Goal: Task Accomplishment & Management: Manage account settings

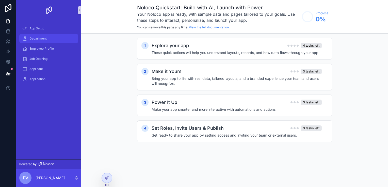
click at [49, 38] on div "Department" at bounding box center [48, 38] width 53 height 8
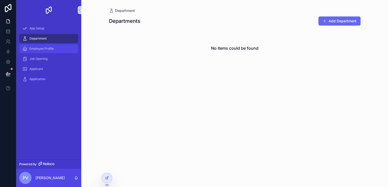
click at [49, 45] on div "Employee Profile" at bounding box center [48, 49] width 53 height 8
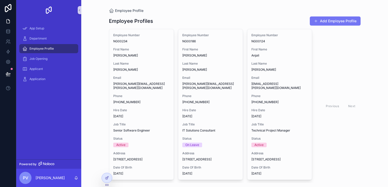
click at [341, 18] on button "Add Employee Profile" at bounding box center [334, 20] width 51 height 9
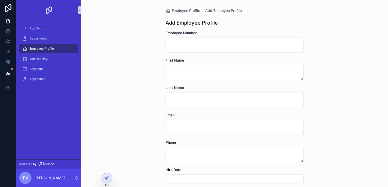
click at [234, 34] on div "Employee Number" at bounding box center [234, 32] width 138 height 5
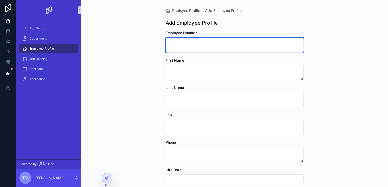
click at [234, 44] on textarea "scrollable content" at bounding box center [234, 45] width 138 height 15
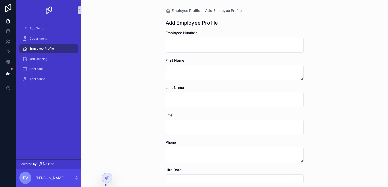
click at [55, 47] on div "Employee Profile" at bounding box center [48, 49] width 53 height 8
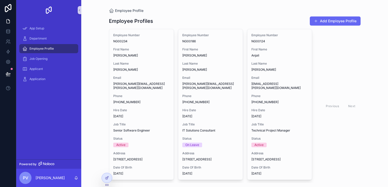
scroll to position [16, 0]
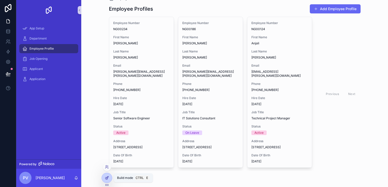
click at [108, 179] on icon at bounding box center [107, 178] width 4 height 4
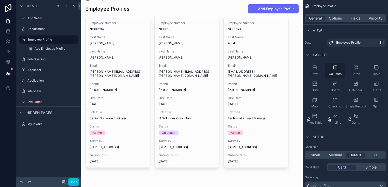
click at [336, 71] on div "Columns" at bounding box center [335, 70] width 20 height 15
click at [316, 70] on icon "scrollable content" at bounding box center [314, 67] width 5 height 5
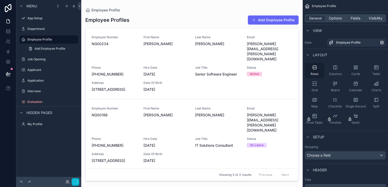
scroll to position [0, 0]
click at [338, 67] on div "Columns" at bounding box center [335, 70] width 20 height 15
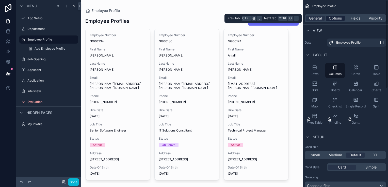
click at [336, 17] on span "Options" at bounding box center [334, 18] width 13 height 5
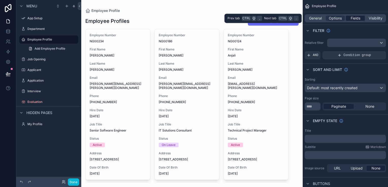
click at [351, 20] on span "Fields" at bounding box center [355, 18] width 10 height 5
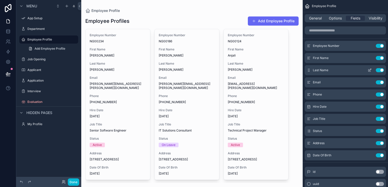
click at [380, 68] on div "Last Name Use setting" at bounding box center [344, 70] width 81 height 10
click at [380, 71] on button "Use setting" at bounding box center [379, 70] width 8 height 4
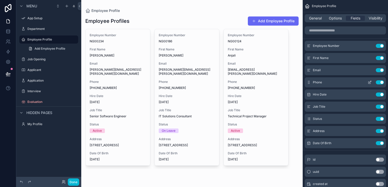
click at [379, 82] on button "Use setting" at bounding box center [379, 82] width 8 height 4
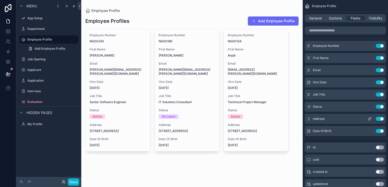
click at [381, 120] on button "Use setting" at bounding box center [379, 119] width 8 height 4
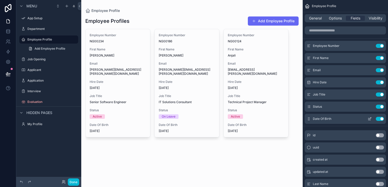
click at [379, 119] on button "Use setting" at bounding box center [379, 119] width 8 height 4
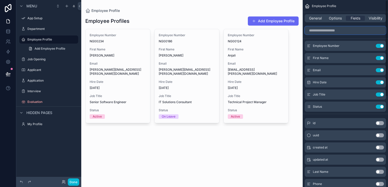
click at [336, 30] on input "scrollable content" at bounding box center [344, 30] width 81 height 8
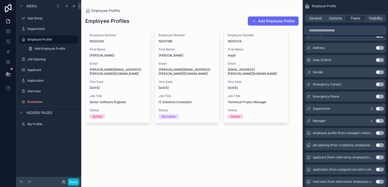
scroll to position [147, 0]
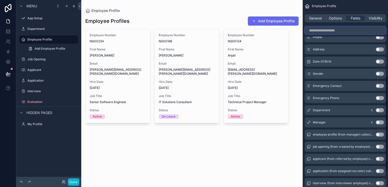
drag, startPoint x: 387, startPoint y: 84, endPoint x: 387, endPoint y: 160, distance: 76.4
click at [387, 160] on div "Employee Profile General Options Fields Visibility Employee Number Use setting …" at bounding box center [344, 93] width 85 height 187
click at [377, 122] on button "Use setting" at bounding box center [379, 122] width 8 height 4
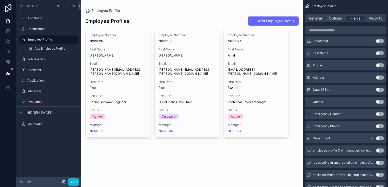
scroll to position [132, 0]
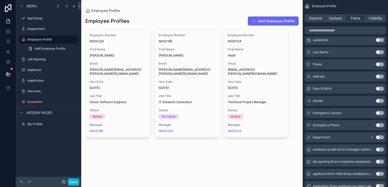
drag, startPoint x: 387, startPoint y: 111, endPoint x: 388, endPoint y: 97, distance: 14.0
click at [387, 97] on html "Menu App Setup Department Employee Profile Add Employee Profile Job Opening App…" at bounding box center [194, 93] width 388 height 187
click at [377, 136] on button "Use setting" at bounding box center [379, 137] width 8 height 4
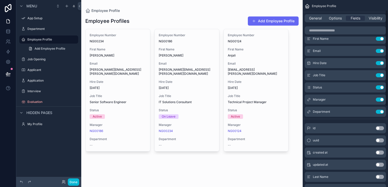
scroll to position [0, 0]
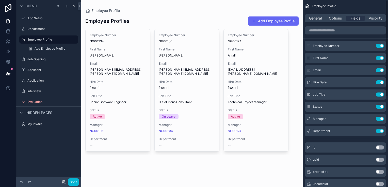
drag, startPoint x: 387, startPoint y: 117, endPoint x: 388, endPoint y: 31, distance: 85.7
click at [387, 31] on html "Menu App Setup Department Employee Profile Add Employee Profile Job Opening App…" at bounding box center [194, 93] width 388 height 187
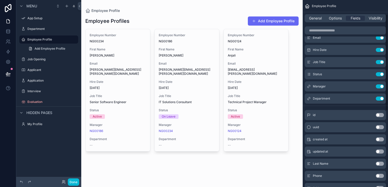
scroll to position [35, 0]
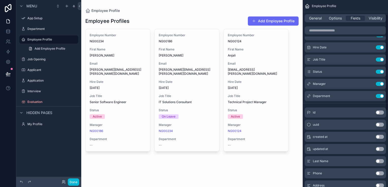
drag, startPoint x: 387, startPoint y: 78, endPoint x: 387, endPoint y: 96, distance: 18.3
click at [387, 96] on html "Menu App Setup Department Employee Profile Add Employee Profile Job Opening App…" at bounding box center [194, 93] width 388 height 187
click at [368, 114] on div "id Use setting" at bounding box center [344, 113] width 81 height 10
click at [379, 113] on button "Use setting" at bounding box center [379, 113] width 8 height 4
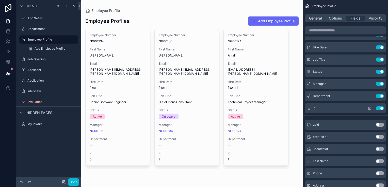
click at [370, 109] on icon "scrollable content" at bounding box center [369, 108] width 4 height 4
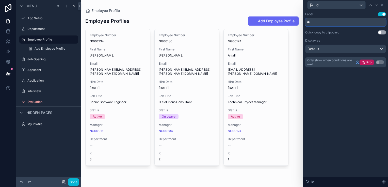
click at [324, 22] on input "**" at bounding box center [345, 22] width 81 height 8
type input "*"
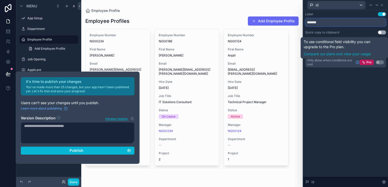
type input "*******"
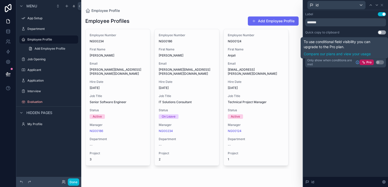
click at [377, 62] on button "Use setting" at bounding box center [379, 62] width 8 height 4
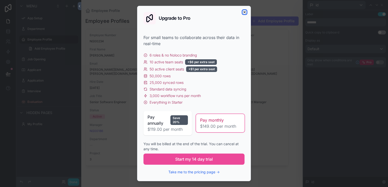
click at [244, 12] on icon "button" at bounding box center [244, 12] width 2 height 2
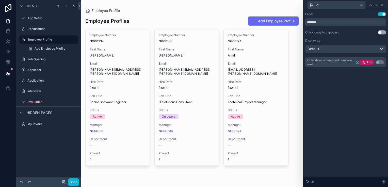
click at [381, 31] on button "Use setting" at bounding box center [381, 32] width 8 height 4
click at [300, 117] on div "scrollable content" at bounding box center [191, 92] width 221 height 185
click at [364, 5] on div "id" at bounding box center [336, 5] width 58 height 8
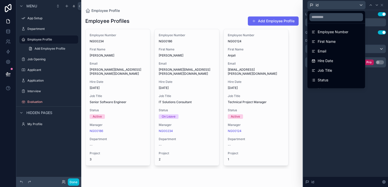
click at [362, 5] on div at bounding box center [345, 93] width 85 height 187
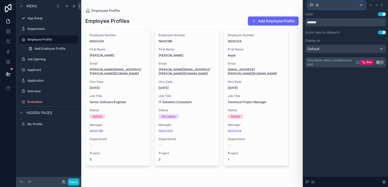
click at [360, 4] on div "id" at bounding box center [336, 5] width 58 height 8
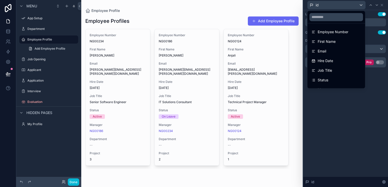
click at [292, 54] on div "Previous Next" at bounding box center [316, 99] width 49 height 140
click at [245, 163] on div "Employee Number NG00234 First Name [PERSON_NAME] Email [PERSON_NAME][EMAIL_ADDR…" at bounding box center [191, 99] width 213 height 140
click at [48, 55] on div "Job Opening" at bounding box center [48, 59] width 57 height 8
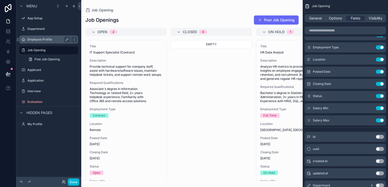
click at [48, 42] on div "Employee Profile" at bounding box center [48, 40] width 43 height 6
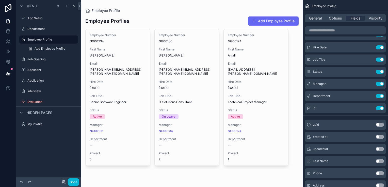
click at [307, 7] on icon "scrollable content" at bounding box center [306, 6] width 5 height 5
click at [337, 19] on span "Options" at bounding box center [334, 18] width 13 height 5
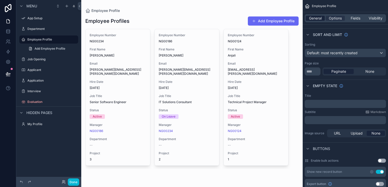
click at [322, 18] on div "General" at bounding box center [314, 18] width 19 height 5
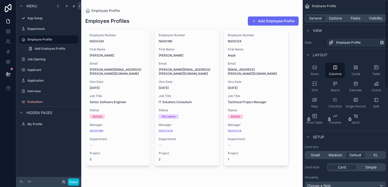
drag, startPoint x: 387, startPoint y: 50, endPoint x: 387, endPoint y: 19, distance: 31.5
click at [387, 19] on html "Menu App Setup Department Employee Profile Add Employee Profile Job Opening App…" at bounding box center [194, 93] width 388 height 187
click at [355, 20] on span "Fields" at bounding box center [355, 18] width 10 height 5
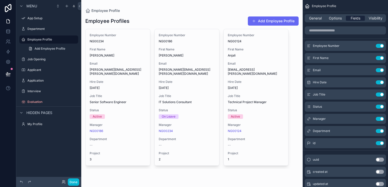
click at [358, 17] on span "Fields" at bounding box center [355, 18] width 10 height 5
click at [368, 18] on div "Visibility" at bounding box center [375, 18] width 19 height 5
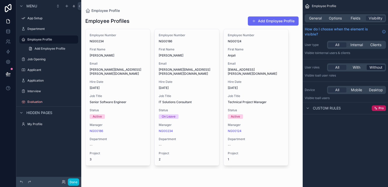
click at [369, 68] on span "Without" at bounding box center [375, 67] width 13 height 5
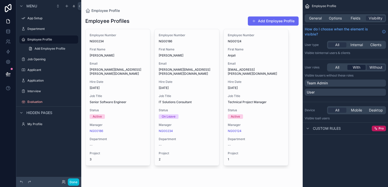
click at [354, 69] on span "With" at bounding box center [356, 67] width 8 height 5
click at [343, 69] on div "All" at bounding box center [337, 67] width 18 height 5
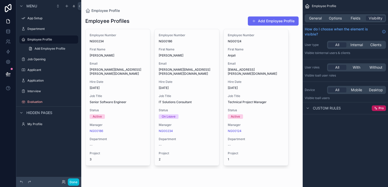
click at [297, 80] on div "Previous Next" at bounding box center [316, 99] width 49 height 140
click at [316, 19] on span "General" at bounding box center [315, 18] width 13 height 5
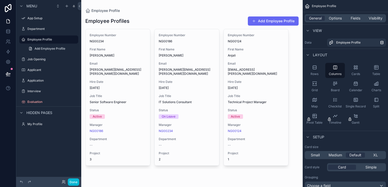
click at [298, 46] on div "Previous Next" at bounding box center [316, 99] width 49 height 140
click at [287, 19] on button "Add Employee Profile" at bounding box center [273, 20] width 51 height 9
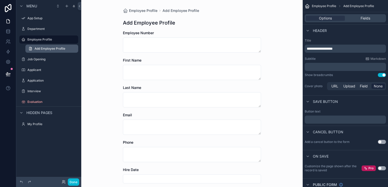
click at [41, 51] on link "Add Employee Profile" at bounding box center [51, 49] width 53 height 8
click at [42, 44] on div "Employee Profile Add Employee Profile" at bounding box center [48, 44] width 65 height 18
click at [48, 38] on label "Employee Profile" at bounding box center [47, 40] width 41 height 4
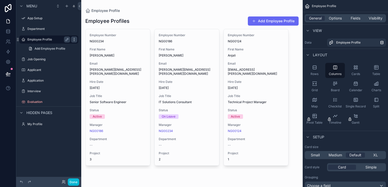
click at [73, 40] on icon "scrollable content" at bounding box center [74, 40] width 4 height 4
click at [169, 15] on div "Employee Profiles Add Employee Profile Employee Number NG00234 First Name [PERS…" at bounding box center [191, 99] width 213 height 172
click at [62, 40] on label "Employee Profile" at bounding box center [47, 40] width 41 height 4
click at [46, 39] on label "Employee Profile" at bounding box center [47, 40] width 41 height 4
click at [48, 47] on span "Add Employee Profile" at bounding box center [49, 49] width 31 height 4
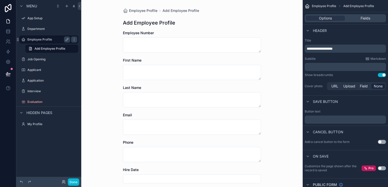
click at [47, 37] on div "Employee Profile" at bounding box center [48, 40] width 43 height 6
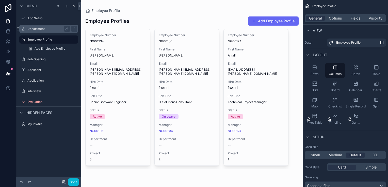
drag, startPoint x: 53, startPoint y: 49, endPoint x: 44, endPoint y: 31, distance: 19.6
click at [44, 31] on div "Department" at bounding box center [48, 29] width 57 height 8
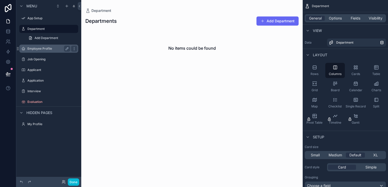
click at [52, 47] on label "Employee Profile" at bounding box center [47, 49] width 41 height 4
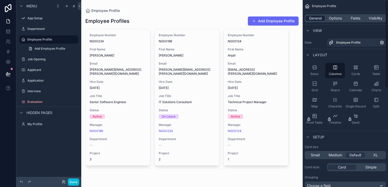
click at [315, 19] on span "General" at bounding box center [315, 18] width 13 height 5
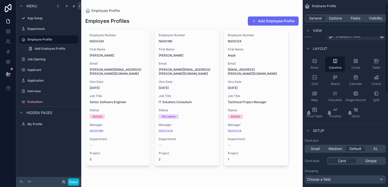
scroll to position [7, 0]
drag, startPoint x: 387, startPoint y: 85, endPoint x: 388, endPoint y: 88, distance: 3.6
click at [387, 88] on html "Menu App Setup Department Employee Profile Add Employee Profile Job Opening App…" at bounding box center [194, 93] width 388 height 187
click at [336, 81] on span "Board" at bounding box center [335, 83] width 9 height 4
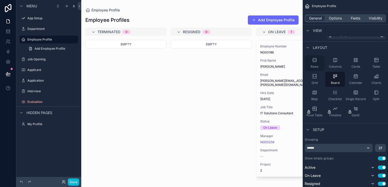
click at [317, 67] on span "Rows" at bounding box center [314, 67] width 8 height 4
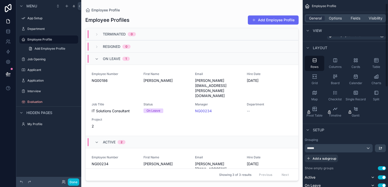
click at [387, 81] on div "**********" at bounding box center [344, 93] width 85 height 187
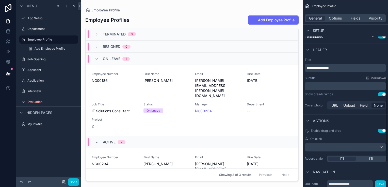
scroll to position [172, 0]
drag, startPoint x: 387, startPoint y: 81, endPoint x: 383, endPoint y: 155, distance: 74.4
click at [383, 155] on div "**********" at bounding box center [344, 93] width 85 height 187
click at [383, 4] on div "Employee Profile" at bounding box center [344, 6] width 85 height 12
click at [308, 4] on icon "scrollable content" at bounding box center [306, 6] width 5 height 5
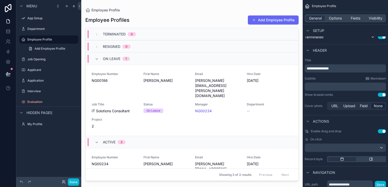
click at [308, 4] on icon "scrollable content" at bounding box center [306, 6] width 5 height 5
click at [48, 15] on div "App Setup" at bounding box center [48, 18] width 57 height 8
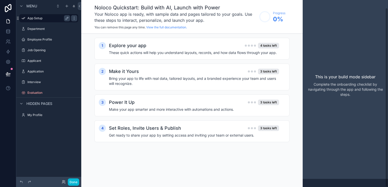
scroll to position [8, 0]
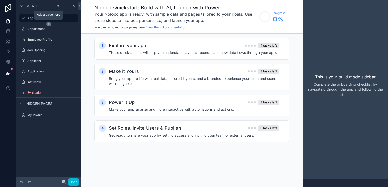
click at [47, 25] on icon "scrollable content" at bounding box center [48, 24] width 5 height 5
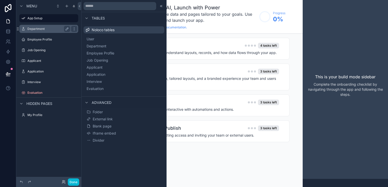
click at [48, 28] on label "Department" at bounding box center [47, 29] width 41 height 4
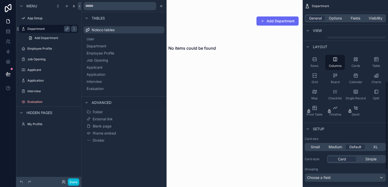
scroll to position [172, 0]
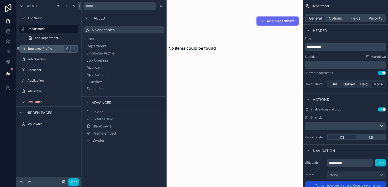
click at [48, 47] on label "Employee Profile" at bounding box center [47, 49] width 41 height 4
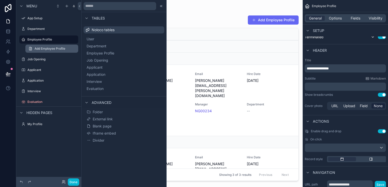
click at [71, 49] on link "Add Employee Profile" at bounding box center [51, 49] width 53 height 8
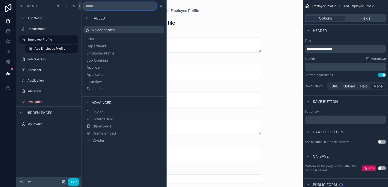
drag, startPoint x: 71, startPoint y: 49, endPoint x: 138, endPoint y: 4, distance: 80.8
click at [138, 4] on input "text" at bounding box center [119, 6] width 73 height 8
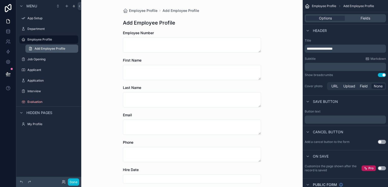
click at [62, 46] on link "Add Employee Profile" at bounding box center [51, 49] width 53 height 8
click at [30, 48] on icon "scrollable content" at bounding box center [30, 49] width 4 height 4
click at [360, 19] on span "Fields" at bounding box center [365, 18] width 10 height 5
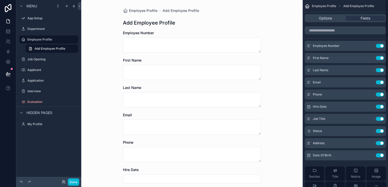
drag, startPoint x: 386, startPoint y: 92, endPoint x: 379, endPoint y: 58, distance: 33.9
click at [379, 58] on div "Employee Profile Add Employee Profile Options Fields Employee Number Use settin…" at bounding box center [344, 93] width 85 height 187
click at [365, 19] on span "Fields" at bounding box center [365, 18] width 10 height 5
click at [333, 18] on div "Options" at bounding box center [324, 18] width 39 height 5
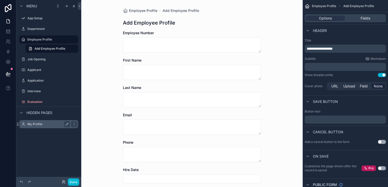
click at [49, 122] on label "My Profile" at bounding box center [47, 124] width 41 height 4
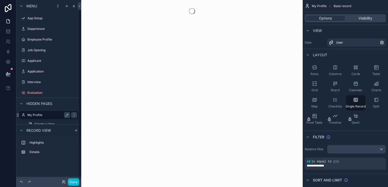
scroll to position [8, 0]
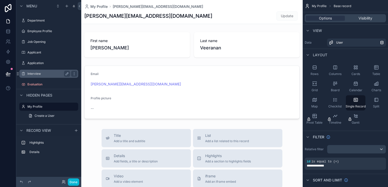
click at [39, 73] on label "Interview" at bounding box center [47, 74] width 41 height 4
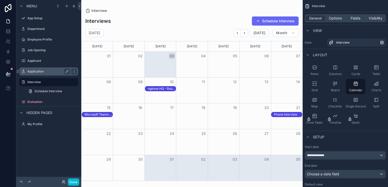
click at [52, 73] on label "Application" at bounding box center [47, 72] width 41 height 4
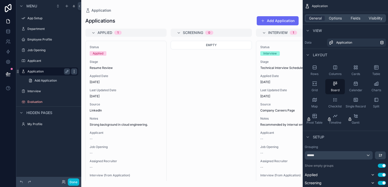
click at [73, 72] on icon "scrollable content" at bounding box center [74, 72] width 4 height 4
click at [236, 113] on div "scrollable content" at bounding box center [191, 93] width 221 height 187
click at [41, 61] on label "Applicant" at bounding box center [47, 61] width 41 height 4
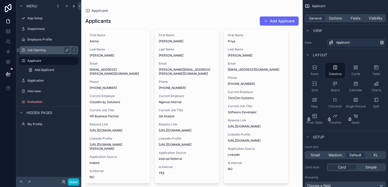
click at [39, 52] on label "Job Opening" at bounding box center [47, 50] width 41 height 4
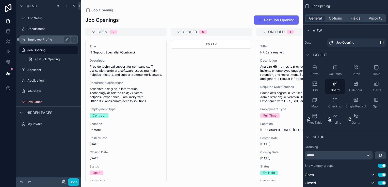
click at [38, 41] on label "Employee Profile" at bounding box center [47, 40] width 41 height 4
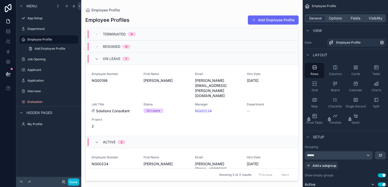
click at [297, 106] on div "scrollable content" at bounding box center [191, 90] width 221 height 181
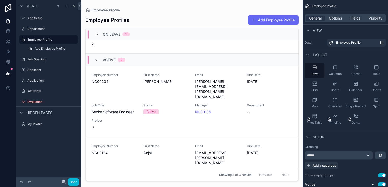
scroll to position [91, 0]
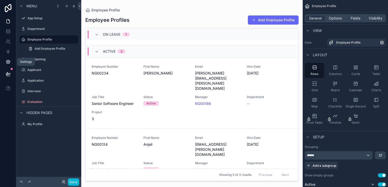
click at [11, 62] on link at bounding box center [8, 62] width 16 height 10
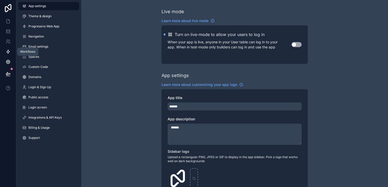
click at [8, 51] on icon at bounding box center [8, 52] width 3 height 4
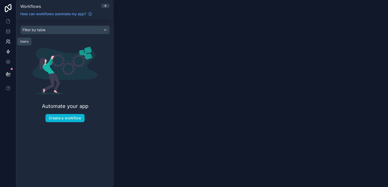
click at [8, 45] on link at bounding box center [8, 42] width 16 height 10
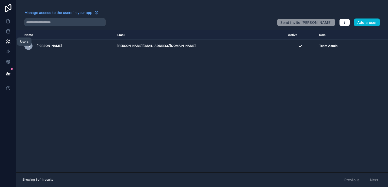
click at [9, 42] on icon at bounding box center [8, 41] width 5 height 5
click at [9, 31] on icon at bounding box center [8, 31] width 5 height 5
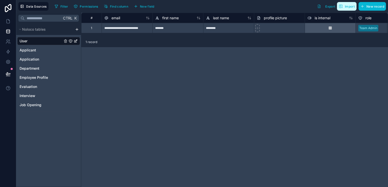
click at [344, 10] on button "Import" at bounding box center [347, 6] width 20 height 9
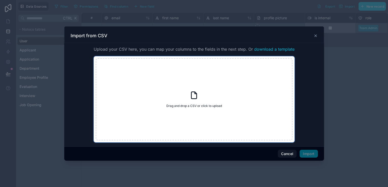
click at [195, 93] on icon at bounding box center [193, 95] width 5 height 7
click at [197, 97] on icon at bounding box center [193, 95] width 9 height 9
click at [193, 92] on icon at bounding box center [193, 95] width 5 height 7
click at [198, 96] on div "Drag and drop a CSV or click to upload Drag and drop a CSV or click to upload" at bounding box center [194, 99] width 197 height 82
click at [201, 95] on div "Drag and drop a CSV or click to upload Drag and drop a CSV or click to upload" at bounding box center [194, 99] width 197 height 82
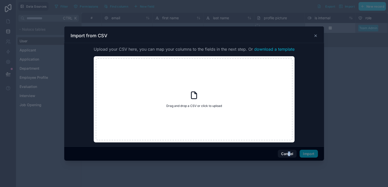
drag, startPoint x: 288, startPoint y: 149, endPoint x: 291, endPoint y: 158, distance: 8.7
click at [291, 158] on div "Cancel Import" at bounding box center [193, 154] width 259 height 14
click at [289, 151] on button "Cancel" at bounding box center [286, 154] width 19 height 8
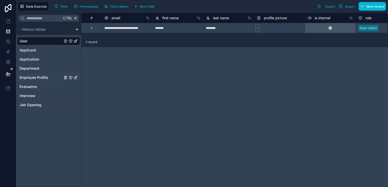
click at [45, 77] on span "Employee Profile" at bounding box center [34, 77] width 28 height 5
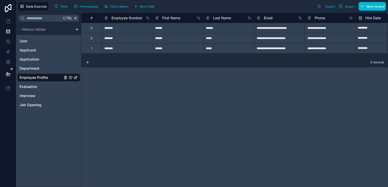
drag, startPoint x: 347, startPoint y: 58, endPoint x: 378, endPoint y: 56, distance: 31.3
click at [378, 56] on div "**********" at bounding box center [234, 100] width 306 height 175
click at [89, 61] on icon at bounding box center [87, 62] width 4 height 4
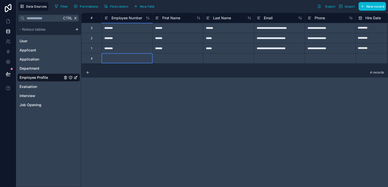
click at [113, 54] on div at bounding box center [126, 58] width 51 height 10
click at [351, 6] on span "Import" at bounding box center [349, 7] width 10 height 4
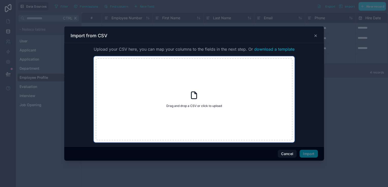
click at [198, 96] on icon at bounding box center [193, 95] width 9 height 9
click at [204, 98] on div "Drag and drop a CSV or click to upload Drag and drop a CSV or click to upload" at bounding box center [194, 99] width 197 height 82
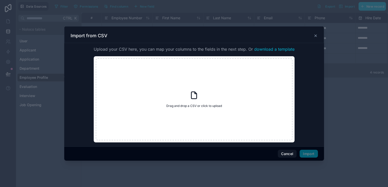
click at [265, 49] on span "download a template" at bounding box center [274, 49] width 40 height 6
click at [366, 35] on div at bounding box center [194, 93] width 388 height 187
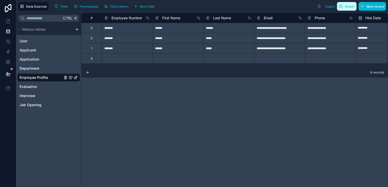
click at [349, 8] on span "Import" at bounding box center [349, 7] width 10 height 4
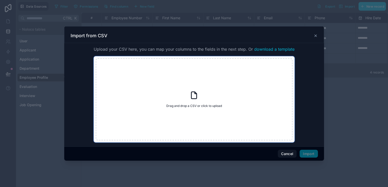
click at [200, 96] on div "Drag and drop a CSV or click to upload Drag and drop a CSV or click to upload" at bounding box center [194, 99] width 197 height 82
type input "**********"
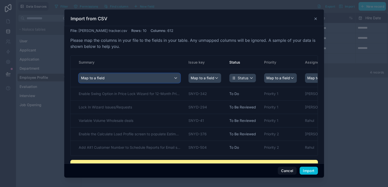
click at [170, 78] on div "Map to a field" at bounding box center [129, 78] width 101 height 9
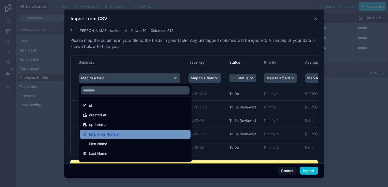
click at [130, 132] on div "Employee Number" at bounding box center [135, 134] width 105 height 6
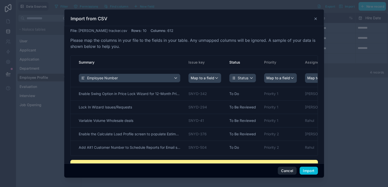
click at [285, 170] on button "Cancel" at bounding box center [286, 171] width 19 height 8
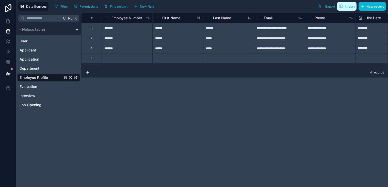
click at [342, 10] on button "Import" at bounding box center [347, 6] width 20 height 9
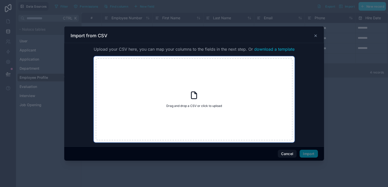
click at [196, 102] on div "Drag and drop a CSV or click to upload Drag and drop a CSV or click to upload" at bounding box center [194, 99] width 197 height 82
click at [198, 85] on div "Drag and drop a CSV or click to upload Drag and drop a CSV or click to upload" at bounding box center [194, 99] width 197 height 82
click at [203, 106] on span "Drag and drop a CSV or click to upload" at bounding box center [194, 106] width 56 height 4
click at [196, 106] on span "Drag and drop a CSV or click to upload" at bounding box center [194, 106] width 56 height 4
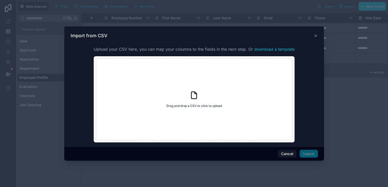
click at [97, 21] on div at bounding box center [194, 93] width 388 height 187
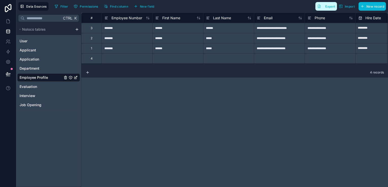
click at [329, 8] on span "Export" at bounding box center [330, 7] width 10 height 4
click at [386, 104] on div "**********" at bounding box center [234, 100] width 306 height 175
click at [342, 10] on button "Import" at bounding box center [347, 6] width 20 height 9
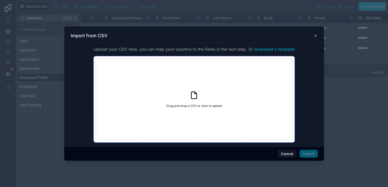
click at [196, 99] on icon at bounding box center [193, 95] width 9 height 9
click at [198, 105] on span "Drag and drop a CSV or click to upload" at bounding box center [194, 106] width 56 height 4
type input "**********"
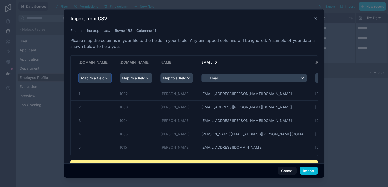
click at [107, 82] on div "Map to a field" at bounding box center [95, 78] width 32 height 9
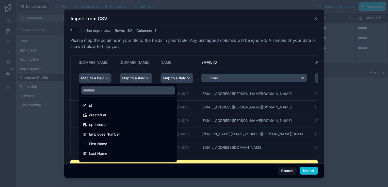
click at [276, 78] on div "scrollable content" at bounding box center [193, 93] width 259 height 168
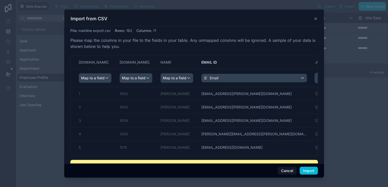
click at [315, 77] on div "Map to a field" at bounding box center [331, 78] width 32 height 9
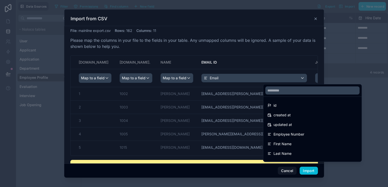
click at [147, 78] on div "scrollable content" at bounding box center [193, 93] width 259 height 168
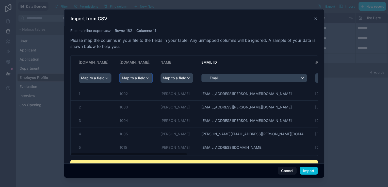
click at [147, 78] on div "Map to a field" at bounding box center [136, 78] width 32 height 9
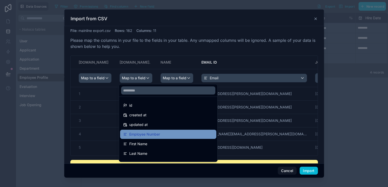
click at [151, 133] on span "Employee Number" at bounding box center [144, 134] width 31 height 6
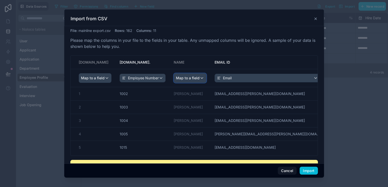
click at [194, 79] on span "Map to a field" at bounding box center [188, 78] width 24 height 9
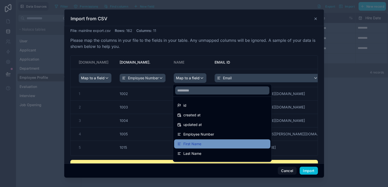
click at [201, 143] on div "First Name" at bounding box center [222, 144] width 90 height 6
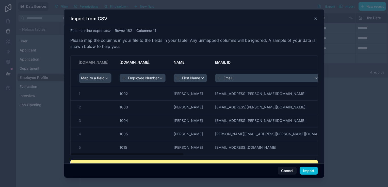
scroll to position [2, 0]
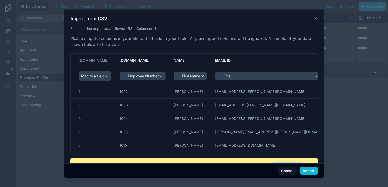
drag, startPoint x: 269, startPoint y: 160, endPoint x: 299, endPoint y: 158, distance: 30.5
drag, startPoint x: 299, startPoint y: 158, endPoint x: 272, endPoint y: 157, distance: 27.4
click at [272, 157] on div "File : mainline export.csv Rows : 162 Columns : 11 Please map the columns in yo…" at bounding box center [193, 126] width 247 height 200
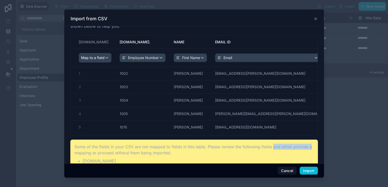
scroll to position [0, 0]
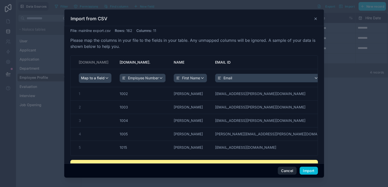
click at [288, 168] on button "Cancel" at bounding box center [286, 171] width 19 height 8
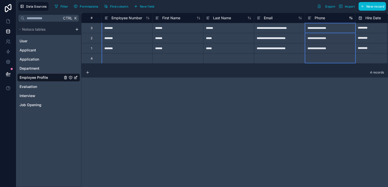
click at [308, 18] on icon at bounding box center [309, 18] width 4 height 6
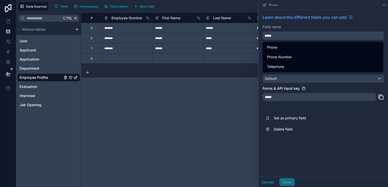
click at [283, 37] on input "*****" at bounding box center [323, 36] width 121 height 8
drag, startPoint x: 283, startPoint y: 37, endPoint x: 263, endPoint y: 37, distance: 20.3
click at [263, 37] on input "*****" at bounding box center [323, 36] width 121 height 8
click at [280, 30] on div "Field name *****" at bounding box center [322, 32] width 121 height 16
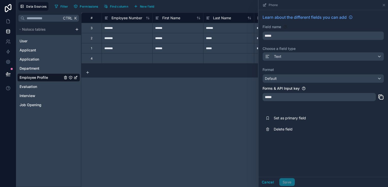
click at [277, 27] on label "Field name" at bounding box center [271, 26] width 19 height 5
click at [272, 26] on label "Field name" at bounding box center [271, 26] width 19 height 5
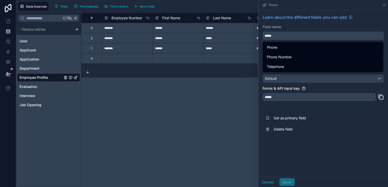
click at [277, 35] on input "*****" at bounding box center [323, 36] width 121 height 8
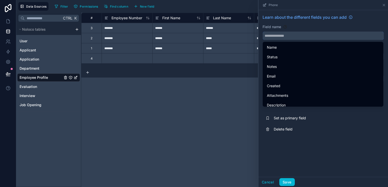
paste input "**********"
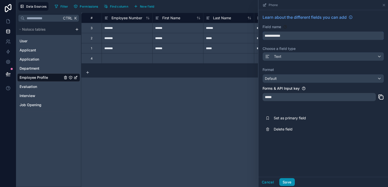
type input "**********"
click at [289, 181] on button "Save" at bounding box center [286, 182] width 15 height 8
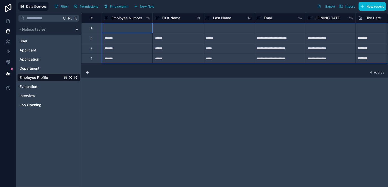
click at [131, 89] on div "**********" at bounding box center [234, 100] width 306 height 175
click at [324, 15] on span "JOINING DATE" at bounding box center [326, 17] width 25 height 5
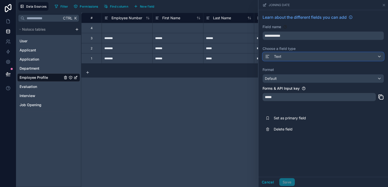
click at [269, 58] on icon at bounding box center [267, 57] width 5 height 6
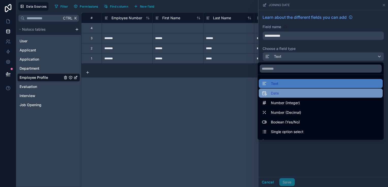
click at [273, 93] on span "Date" at bounding box center [275, 93] width 8 height 6
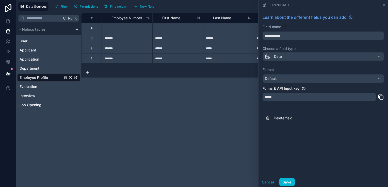
click at [239, 97] on div "**********" at bounding box center [234, 100] width 306 height 175
click at [287, 182] on button "Save" at bounding box center [286, 182] width 15 height 8
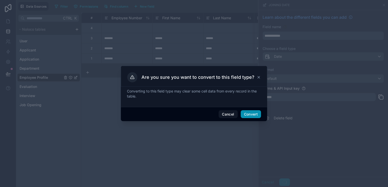
click at [250, 116] on button "Convert" at bounding box center [250, 114] width 20 height 8
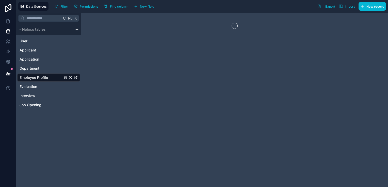
click at [244, 90] on div at bounding box center [234, 100] width 306 height 175
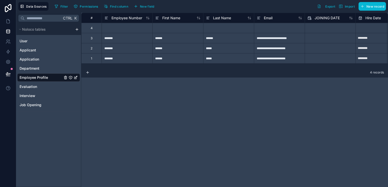
scroll to position [0, 19]
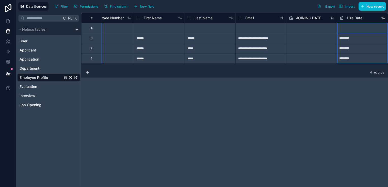
click at [367, 19] on div "Hire Date" at bounding box center [361, 18] width 45 height 6
click at [353, 16] on span "Hire Date" at bounding box center [353, 17] width 15 height 5
click at [353, 16] on div "**********" at bounding box center [234, 100] width 306 height 175
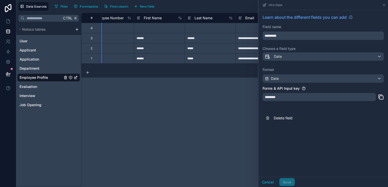
click at [302, 36] on input "*********" at bounding box center [323, 36] width 121 height 8
click at [279, 35] on input "*********" at bounding box center [323, 36] width 121 height 8
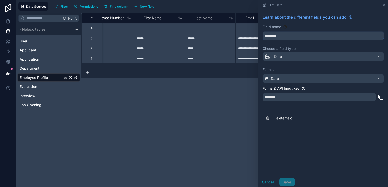
drag, startPoint x: 280, startPoint y: 36, endPoint x: 259, endPoint y: 35, distance: 20.8
click at [259, 35] on div "Learn about the different fields you can add Field name ********* Choose a fiel…" at bounding box center [322, 69] width 129 height 118
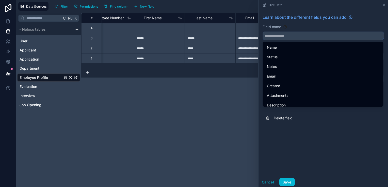
paste input "**********"
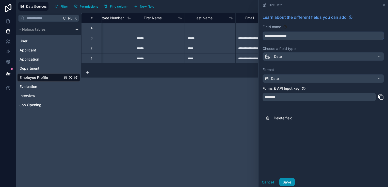
type input "**********"
click at [286, 182] on button "Save" at bounding box center [286, 182] width 15 height 8
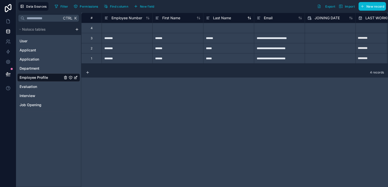
click at [208, 18] on icon at bounding box center [208, 18] width 4 height 6
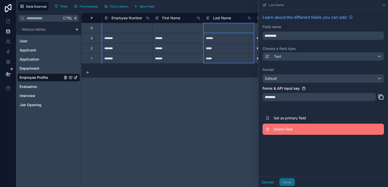
click at [287, 129] on span "Delete field" at bounding box center [309, 129] width 73 height 5
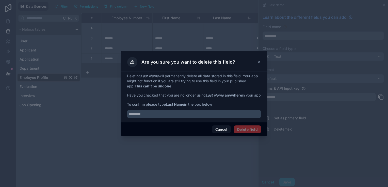
click at [247, 130] on span "Delete field" at bounding box center [247, 130] width 27 height 8
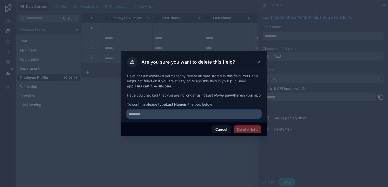
click at [221, 116] on input "text" at bounding box center [194, 114] width 134 height 8
type input "*"
type input "*********"
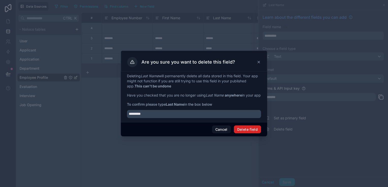
click at [252, 132] on button "Delete field" at bounding box center [247, 130] width 27 height 8
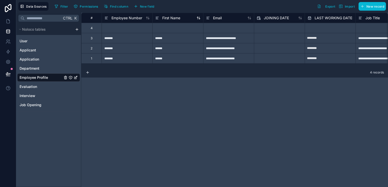
click at [170, 17] on span "First Name" at bounding box center [171, 17] width 18 height 5
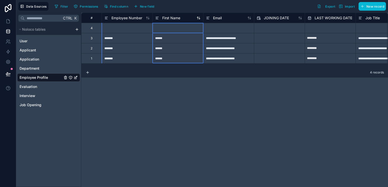
click at [170, 17] on span "First Name" at bounding box center [171, 17] width 18 height 5
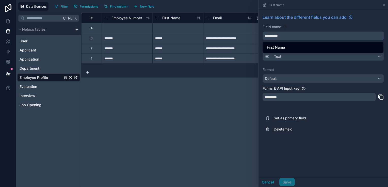
drag, startPoint x: 273, startPoint y: 37, endPoint x: 261, endPoint y: 36, distance: 12.2
click at [261, 36] on div "**********" at bounding box center [322, 74] width 129 height 129
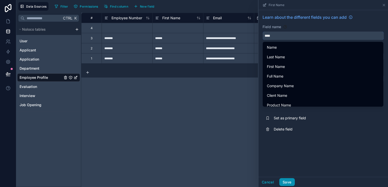
type input "****"
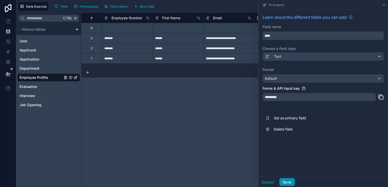
click at [284, 183] on button "Save" at bounding box center [286, 182] width 15 height 8
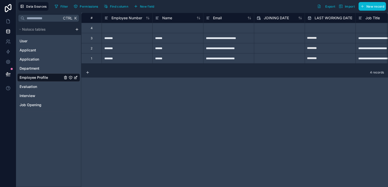
scroll to position [0, 19]
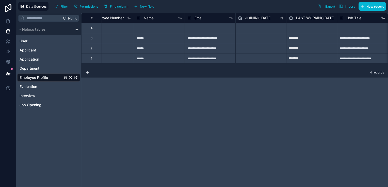
click at [365, 19] on div "Job Title" at bounding box center [361, 18] width 45 height 6
click at [353, 19] on span "Job Title" at bounding box center [353, 17] width 14 height 5
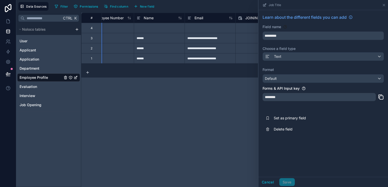
click at [353, 19] on div "**********" at bounding box center [234, 100] width 306 height 175
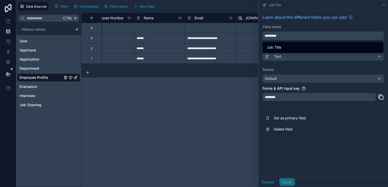
drag, startPoint x: 290, startPoint y: 33, endPoint x: 259, endPoint y: 30, distance: 30.6
click at [259, 30] on div "Learn about the different fields you can add Field name ********* Choose a fiel…" at bounding box center [322, 74] width 129 height 129
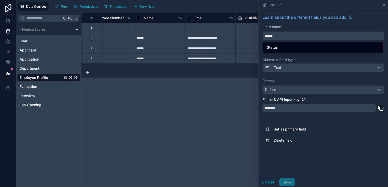
click at [281, 35] on input "******" at bounding box center [323, 36] width 121 height 8
click at [264, 35] on input "******" at bounding box center [323, 36] width 121 height 8
click at [262, 31] on button "******" at bounding box center [322, 35] width 121 height 9
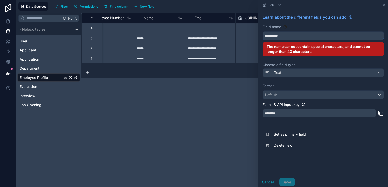
type input "**********"
click at [262, 31] on button "**********" at bounding box center [322, 35] width 121 height 9
drag, startPoint x: 293, startPoint y: 36, endPoint x: 263, endPoint y: 36, distance: 29.9
click at [263, 36] on input "**********" at bounding box center [323, 36] width 121 height 8
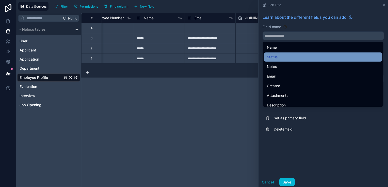
click at [274, 57] on span "Status" at bounding box center [272, 57] width 11 height 6
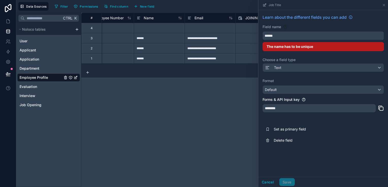
click at [273, 37] on input "******" at bounding box center [323, 36] width 121 height 8
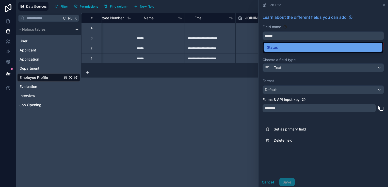
click at [276, 47] on span "Status" at bounding box center [272, 47] width 11 height 6
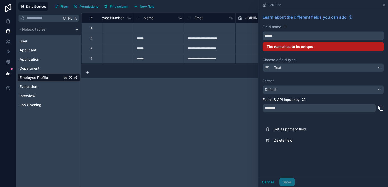
click at [276, 33] on input "******" at bounding box center [323, 36] width 121 height 8
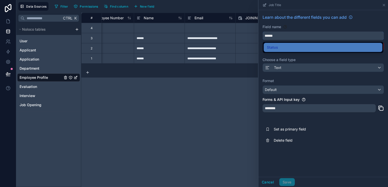
click at [276, 33] on input "******" at bounding box center [323, 36] width 121 height 8
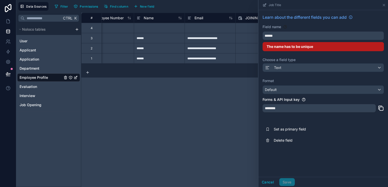
click at [288, 185] on div "Cancel Save" at bounding box center [276, 182] width 36 height 8
click at [296, 49] on div "The name has to be unique" at bounding box center [322, 46] width 121 height 9
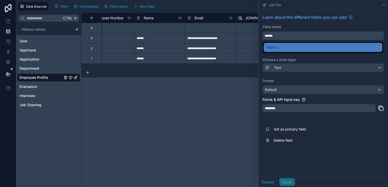
click at [280, 39] on input "******" at bounding box center [323, 36] width 121 height 8
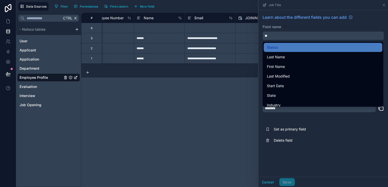
type input "*"
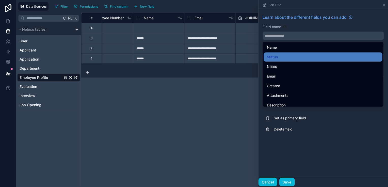
click at [271, 183] on button "Cancel" at bounding box center [267, 182] width 19 height 8
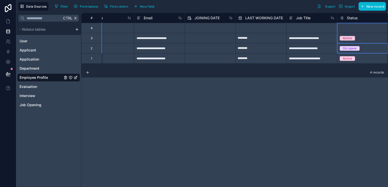
scroll to position [0, 120]
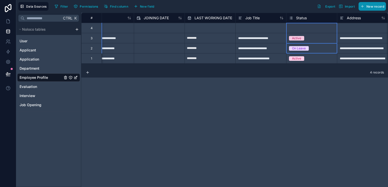
drag, startPoint x: 387, startPoint y: 48, endPoint x: 385, endPoint y: 8, distance: 40.2
click at [385, 8] on div "**********" at bounding box center [201, 93] width 371 height 187
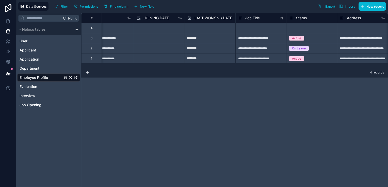
drag, startPoint x: 367, startPoint y: 73, endPoint x: 362, endPoint y: 42, distance: 31.6
click at [362, 42] on div "**********" at bounding box center [234, 100] width 306 height 175
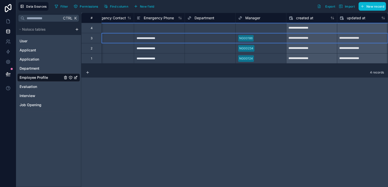
scroll to position [0, 577]
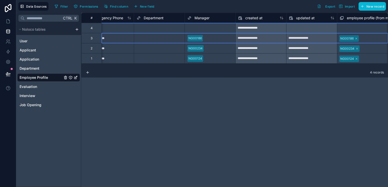
drag, startPoint x: 362, startPoint y: 42, endPoint x: 388, endPoint y: 34, distance: 27.2
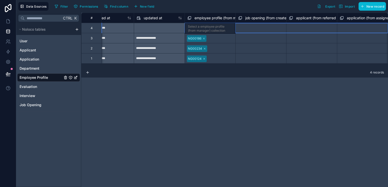
scroll to position [0, 779]
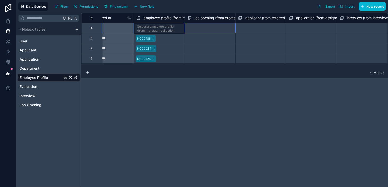
drag, startPoint x: 365, startPoint y: 26, endPoint x: 146, endPoint y: 30, distance: 218.7
click at [146, 30] on div "Select a employee profile (from manager) collection" at bounding box center [159, 29] width 44 height 8
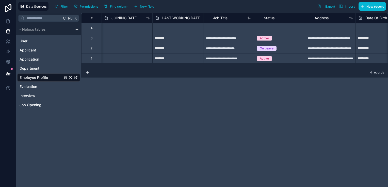
scroll to position [0, 0]
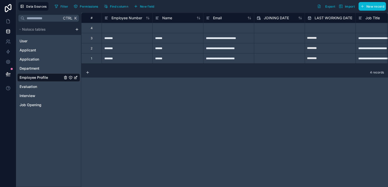
click at [76, 76] on icon "Employee Profile" at bounding box center [76, 78] width 4 height 4
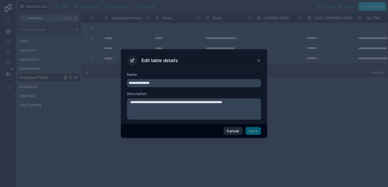
click at [225, 134] on button "Cancel" at bounding box center [232, 131] width 19 height 8
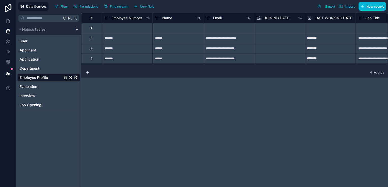
click at [49, 76] on div "Employee Profile" at bounding box center [48, 78] width 63 height 8
click at [144, 6] on span "New field" at bounding box center [147, 7] width 14 height 4
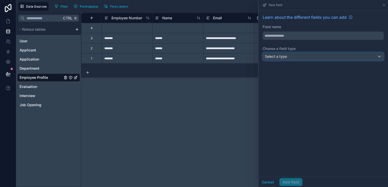
click at [288, 58] on div "Select a type" at bounding box center [323, 57] width 121 height 8
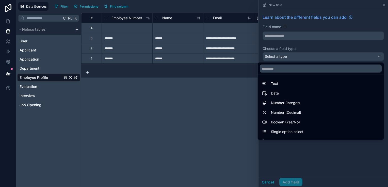
click at [190, 95] on div "**********" at bounding box center [234, 100] width 306 height 175
click at [269, 181] on div at bounding box center [322, 93] width 129 height 187
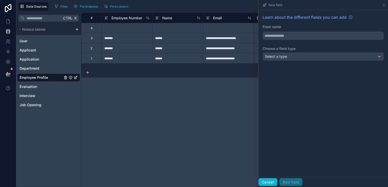
click at [268, 181] on button "Cancel" at bounding box center [267, 182] width 19 height 8
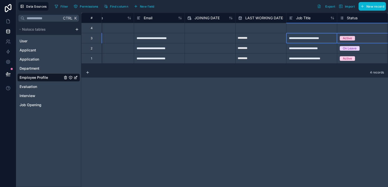
scroll to position [0, 120]
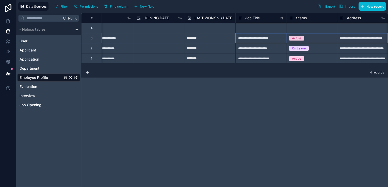
drag, startPoint x: 362, startPoint y: 42, endPoint x: 387, endPoint y: 40, distance: 24.9
click at [387, 40] on html "**********" at bounding box center [194, 93] width 388 height 187
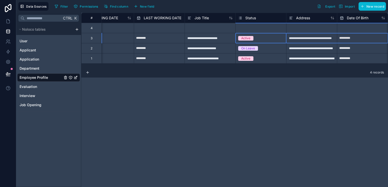
drag, startPoint x: 314, startPoint y: 41, endPoint x: 388, endPoint y: 41, distance: 74.8
click at [387, 41] on html "**********" at bounding box center [194, 93] width 388 height 187
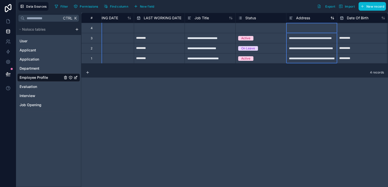
click at [291, 18] on icon at bounding box center [291, 18] width 4 height 6
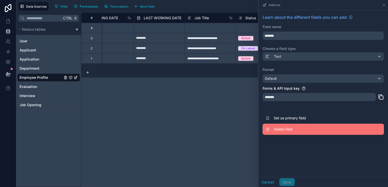
click at [289, 127] on span "Delete field" at bounding box center [309, 129] width 73 height 5
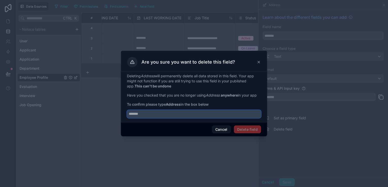
click at [183, 114] on input "text" at bounding box center [194, 114] width 134 height 8
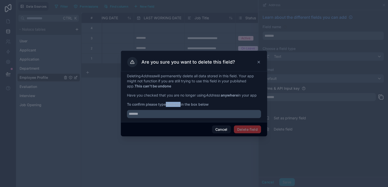
drag, startPoint x: 166, startPoint y: 104, endPoint x: 181, endPoint y: 104, distance: 15.2
click at [181, 104] on span "To confirm please type Address in the box below" at bounding box center [194, 104] width 134 height 5
copy span "Address"
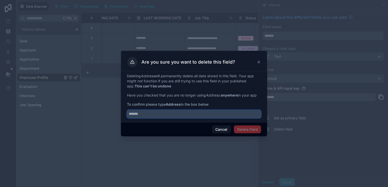
click at [186, 114] on input "text" at bounding box center [194, 114] width 134 height 8
paste input "*******"
type input "*******"
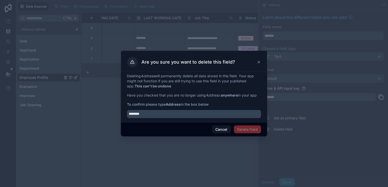
click at [242, 130] on span "Delete field" at bounding box center [247, 130] width 27 height 8
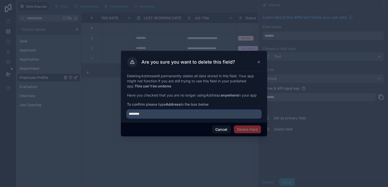
click at [176, 115] on input "*******" at bounding box center [194, 114] width 134 height 8
type input "*******"
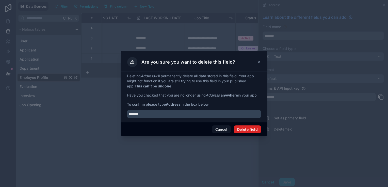
click at [257, 129] on button "Delete field" at bounding box center [247, 130] width 27 height 8
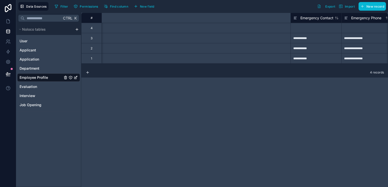
scroll to position [0, 830]
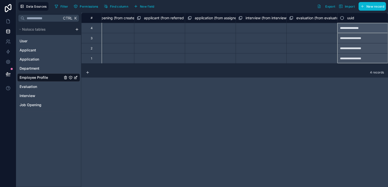
click at [355, 19] on div "uuid" at bounding box center [362, 18] width 45 height 6
click at [351, 17] on span "uuid" at bounding box center [350, 17] width 7 height 5
click at [351, 17] on div "**********" at bounding box center [234, 100] width 306 height 175
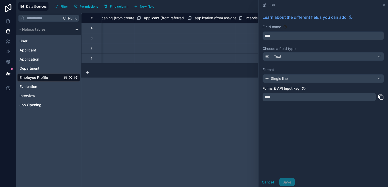
click at [216, 114] on div "**********" at bounding box center [234, 100] width 306 height 175
click at [231, 40] on div "Select a application (from assigned recruiter) collection" at bounding box center [209, 38] width 45 height 8
click at [242, 91] on div "**********" at bounding box center [234, 100] width 306 height 175
click at [138, 60] on div "Select a applicant (from referred by employee) collection" at bounding box center [159, 61] width 44 height 12
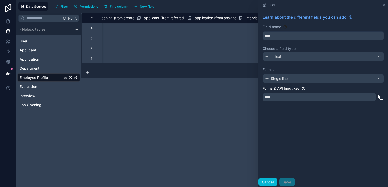
click at [266, 186] on button "Cancel" at bounding box center [267, 182] width 19 height 8
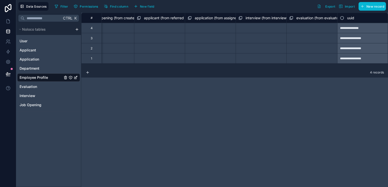
click at [296, 71] on div "4 records" at bounding box center [234, 72] width 306 height 10
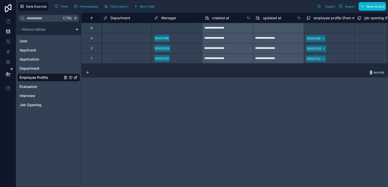
scroll to position [0, 558]
click at [267, 16] on span "updated at" at bounding box center [273, 17] width 19 height 5
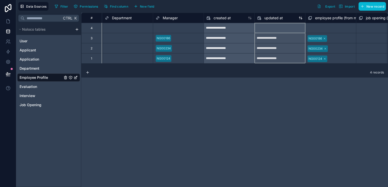
click at [267, 16] on span "updated at" at bounding box center [273, 17] width 19 height 5
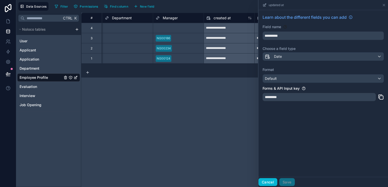
click at [266, 183] on button "Cancel" at bounding box center [267, 182] width 19 height 8
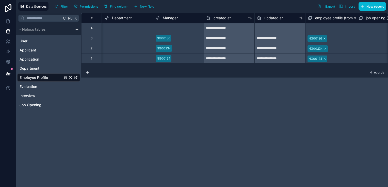
drag, startPoint x: 353, startPoint y: 186, endPoint x: 315, endPoint y: 93, distance: 101.0
click at [315, 93] on div "**********" at bounding box center [234, 100] width 306 height 175
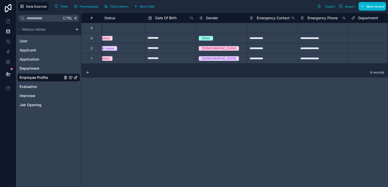
scroll to position [0, 312]
click at [172, 16] on span "Date Of Birth" at bounding box center [166, 17] width 22 height 5
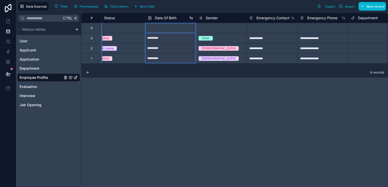
click at [172, 16] on span "Date Of Birth" at bounding box center [166, 17] width 22 height 5
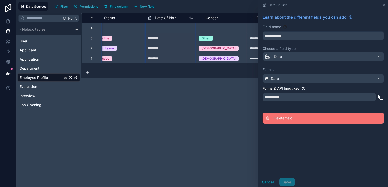
click at [285, 118] on span "Delete field" at bounding box center [309, 118] width 73 height 5
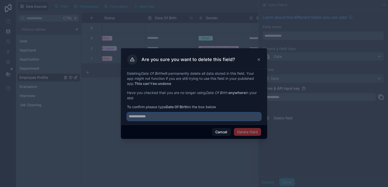
click at [224, 117] on input "text" at bounding box center [194, 117] width 134 height 8
type input "**********"
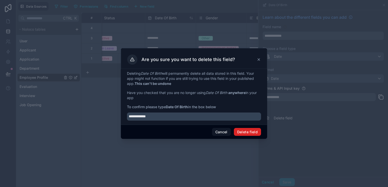
click at [257, 129] on button "Delete field" at bounding box center [247, 132] width 27 height 8
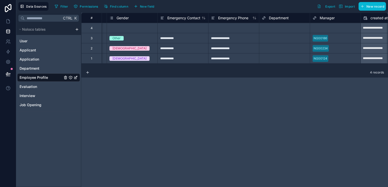
scroll to position [0, 346]
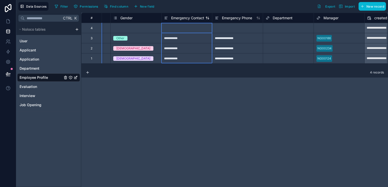
click at [205, 17] on div "Emergency Contact" at bounding box center [186, 18] width 45 height 6
click at [197, 19] on span "Emergency Contact" at bounding box center [187, 17] width 33 height 5
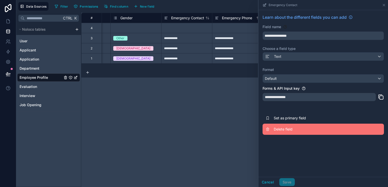
click at [285, 127] on span "Delete field" at bounding box center [309, 129] width 73 height 5
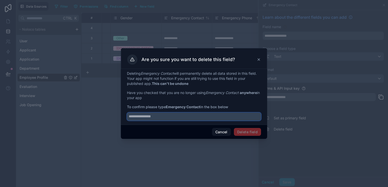
click at [160, 117] on input "text" at bounding box center [194, 117] width 134 height 8
type input "**********"
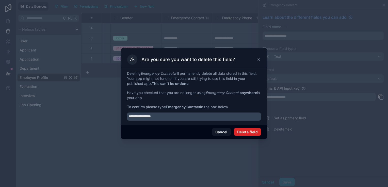
click at [241, 133] on button "Delete field" at bounding box center [247, 132] width 27 height 8
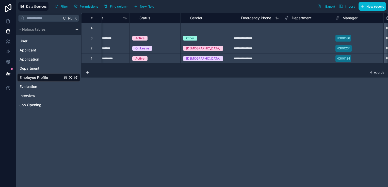
scroll to position [0, 299]
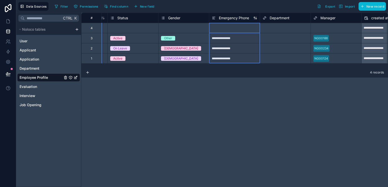
click at [249, 18] on div "Emergency Phone" at bounding box center [234, 18] width 45 height 6
click at [244, 18] on span "Emergency Phone" at bounding box center [234, 17] width 30 height 5
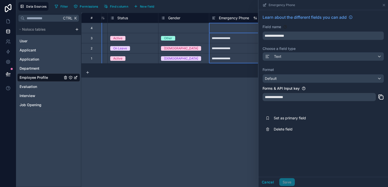
click at [244, 18] on span "Emergency Phone" at bounding box center [234, 17] width 30 height 5
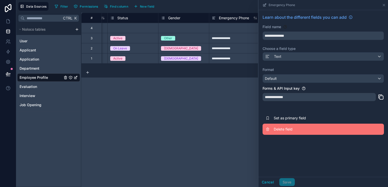
click at [290, 126] on button "Delete field" at bounding box center [322, 129] width 121 height 11
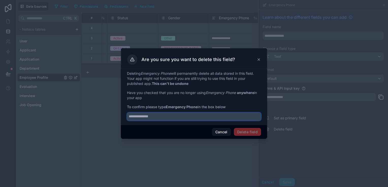
click at [166, 117] on input "text" at bounding box center [194, 117] width 134 height 8
type input "**********"
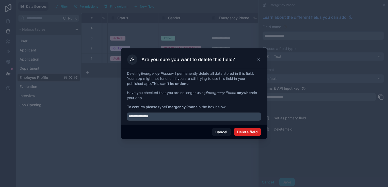
click at [239, 130] on button "Delete field" at bounding box center [247, 132] width 27 height 8
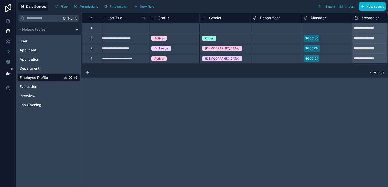
scroll to position [0, 264]
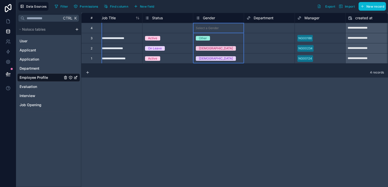
click at [217, 18] on div "Gender" at bounding box center [218, 18] width 45 height 6
click at [208, 18] on span "Gender" at bounding box center [209, 17] width 12 height 5
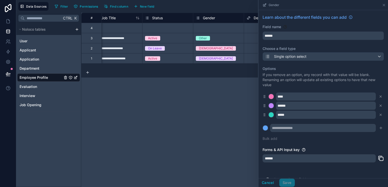
scroll to position [22, 0]
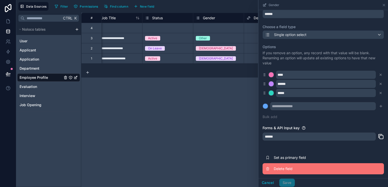
click at [293, 166] on span "Delete field" at bounding box center [309, 168] width 73 height 5
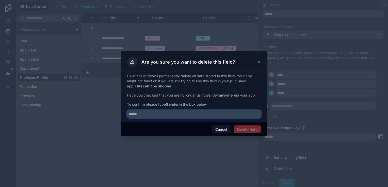
click at [159, 112] on input "text" at bounding box center [194, 114] width 134 height 8
type input "******"
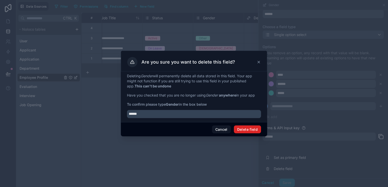
click at [248, 130] on button "Delete field" at bounding box center [247, 130] width 27 height 8
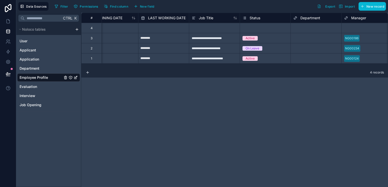
scroll to position [0, 167]
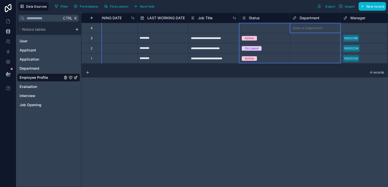
drag, startPoint x: 291, startPoint y: 19, endPoint x: 245, endPoint y: 13, distance: 46.5
click at [245, 13] on div "# Name Email JOINING DATE LAST WORKING DATE Job Title Status Department Manager…" at bounding box center [380, 18] width 933 height 10
drag, startPoint x: 312, startPoint y: 16, endPoint x: 307, endPoint y: 13, distance: 6.5
click at [307, 13] on div "Department" at bounding box center [314, 18] width 51 height 10
drag, startPoint x: 307, startPoint y: 13, endPoint x: 299, endPoint y: 13, distance: 7.4
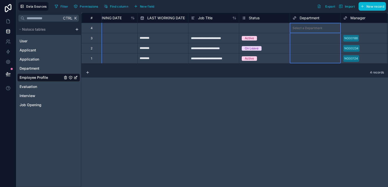
click at [299, 13] on div "Department" at bounding box center [314, 18] width 51 height 10
drag, startPoint x: 305, startPoint y: 17, endPoint x: 277, endPoint y: 16, distance: 27.4
click at [277, 16] on div "# Name Email JOINING DATE LAST WORKING DATE Job Title Status Department Manager…" at bounding box center [380, 18] width 933 height 10
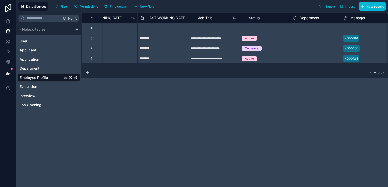
click at [318, 80] on div "**********" at bounding box center [234, 100] width 306 height 175
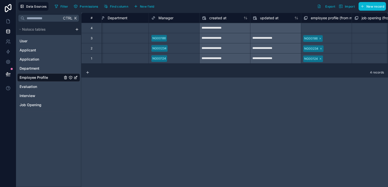
scroll to position [0, 358]
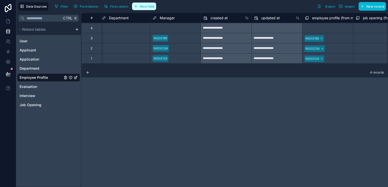
click at [144, 3] on button "New field" at bounding box center [144, 7] width 24 height 8
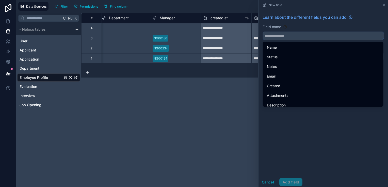
click at [282, 32] on input "text" at bounding box center [323, 36] width 121 height 8
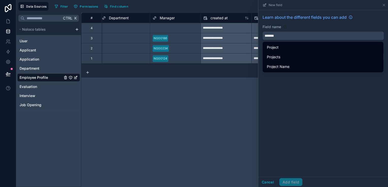
click at [263, 35] on input "*******" at bounding box center [323, 36] width 121 height 8
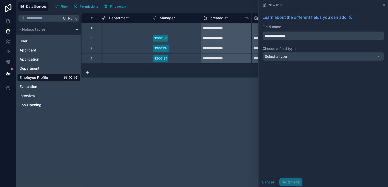
click at [262, 31] on button "**********" at bounding box center [322, 35] width 121 height 9
type input "**********"
click at [289, 54] on div "Select a type" at bounding box center [323, 57] width 121 height 8
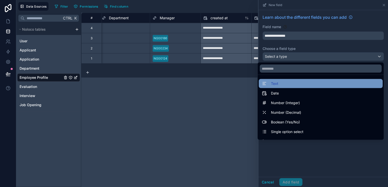
click at [277, 83] on div "Text" at bounding box center [321, 84] width 118 height 6
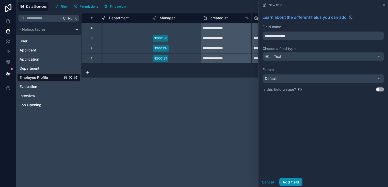
click at [294, 180] on button "Add field" at bounding box center [290, 182] width 23 height 8
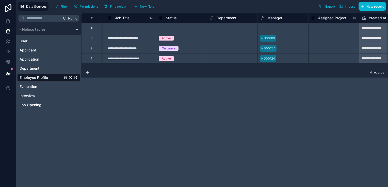
scroll to position [0, 252]
click at [180, 114] on div "**********" at bounding box center [234, 100] width 306 height 175
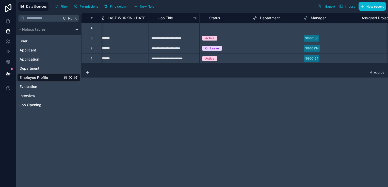
scroll to position [0, 0]
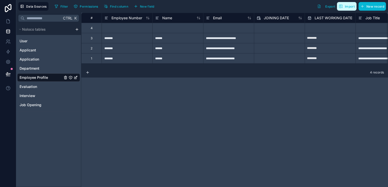
click at [340, 5] on icon "button" at bounding box center [340, 6] width 0 height 3
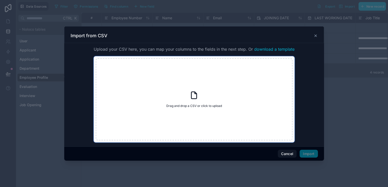
click at [196, 99] on icon at bounding box center [193, 95] width 9 height 9
type input "**********"
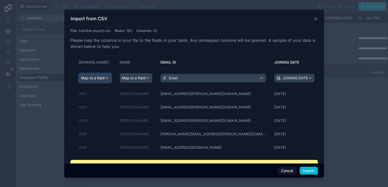
click at [106, 77] on div "Map to a field" at bounding box center [95, 78] width 32 height 9
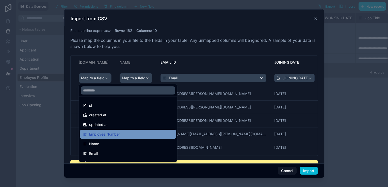
click at [109, 135] on span "Employee Number" at bounding box center [104, 134] width 31 height 6
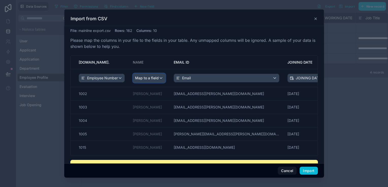
click at [147, 78] on span "Map to a field" at bounding box center [147, 78] width 24 height 9
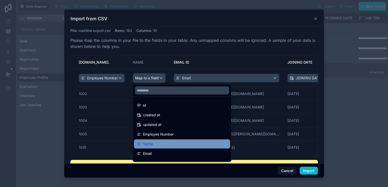
click at [152, 140] on div "Name" at bounding box center [182, 144] width 96 height 9
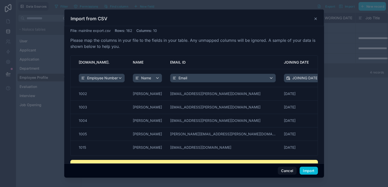
scroll to position [0, 0]
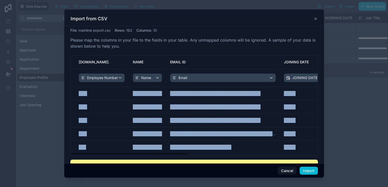
drag, startPoint x: 265, startPoint y: 160, endPoint x: 298, endPoint y: 78, distance: 88.1
click at [298, 78] on div "File : mainline export.csv Rows : 162 Columns : 10 Please map the columns in yo…" at bounding box center [193, 114] width 247 height 173
drag, startPoint x: 298, startPoint y: 78, endPoint x: 336, endPoint y: 76, distance: 37.6
click at [336, 76] on div "Import from CSV File : mainline export.csv Rows : 162 Columns : 10 Please map t…" at bounding box center [194, 93] width 388 height 187
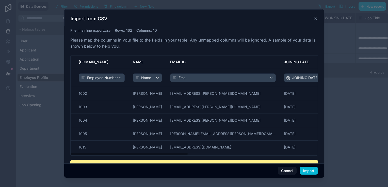
scroll to position [1, 0]
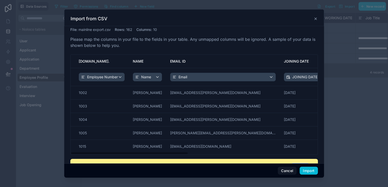
drag, startPoint x: 290, startPoint y: 161, endPoint x: 305, endPoint y: 158, distance: 15.6
click at [305, 158] on div "File : mainline export.csv Rows : 162 Columns : 10 Please map the columns in yo…" at bounding box center [193, 113] width 247 height 173
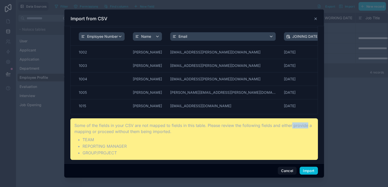
scroll to position [0, 0]
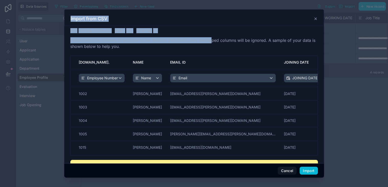
drag, startPoint x: 210, startPoint y: 41, endPoint x: 335, endPoint y: 40, distance: 125.1
click at [335, 40] on div "Import from CSV File : mainline export.csv Rows : 162 Columns : 10 Please map t…" at bounding box center [194, 93] width 388 height 187
click at [334, 106] on div at bounding box center [194, 93] width 388 height 187
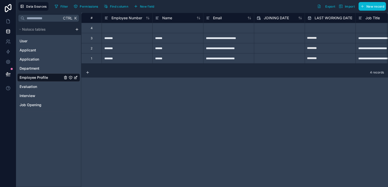
click at [213, 74] on div "4 records" at bounding box center [234, 72] width 306 height 10
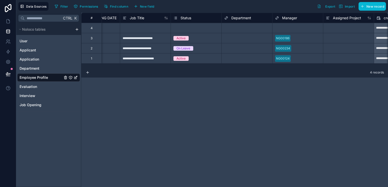
scroll to position [0, 240]
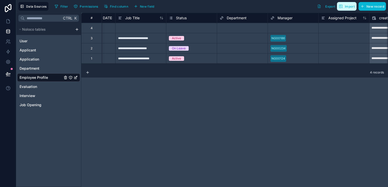
click at [340, 2] on button "Import" at bounding box center [347, 6] width 20 height 9
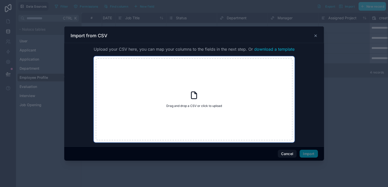
click at [186, 99] on div "Drag and drop a CSV or click to upload Drag and drop a CSV or click to upload" at bounding box center [194, 99] width 197 height 82
type input "**********"
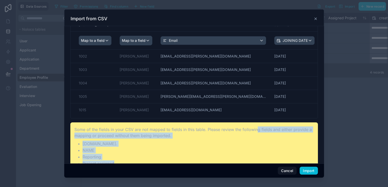
scroll to position [48, 0]
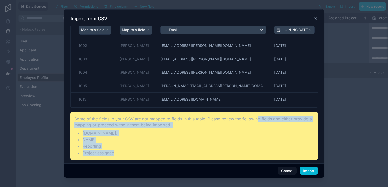
drag, startPoint x: 255, startPoint y: 163, endPoint x: 286, endPoint y: 161, distance: 30.7
click at [286, 161] on div "File : mainline export.csv Rows : 162 Columns : 10 Please map the columns in yo…" at bounding box center [193, 94] width 259 height 137
drag, startPoint x: 286, startPoint y: 161, endPoint x: 251, endPoint y: 129, distance: 47.1
click at [251, 129] on div "Some of the fields in your CSV are not mapped to fields in this table. Please r…" at bounding box center [193, 136] width 247 height 48
click at [305, 167] on button "Import" at bounding box center [308, 171] width 18 height 8
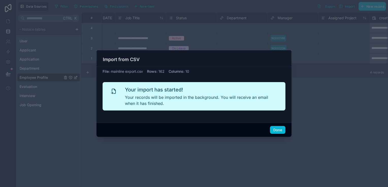
scroll to position [0, 0]
click at [274, 129] on button "Done" at bounding box center [277, 130] width 15 height 8
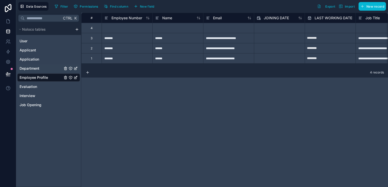
click at [49, 68] on div "Department" at bounding box center [48, 68] width 63 height 8
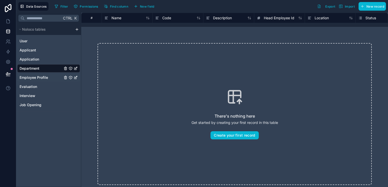
click at [47, 76] on span "Employee Profile" at bounding box center [34, 77] width 28 height 5
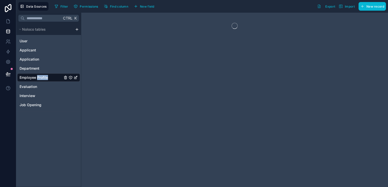
click at [47, 76] on span "Employee Profile" at bounding box center [34, 77] width 28 height 5
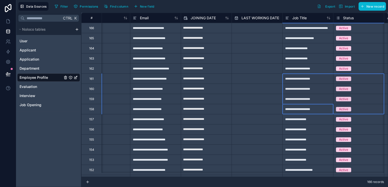
scroll to position [0, 124]
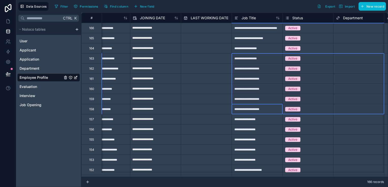
drag, startPoint x: 387, startPoint y: 107, endPoint x: 384, endPoint y: 62, distance: 45.3
click at [384, 62] on div "**********" at bounding box center [234, 95] width 306 height 164
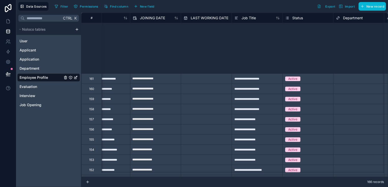
scroll to position [140, 124]
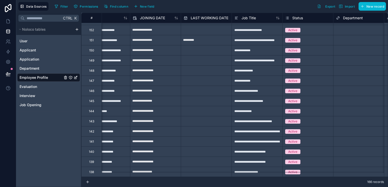
click at [62, 77] on div "Employee Profile" at bounding box center [48, 78] width 63 height 8
click at [64, 78] on icon "Employee Profile" at bounding box center [65, 78] width 4 height 4
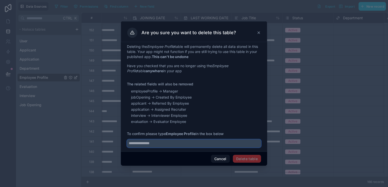
click at [194, 145] on input "text" at bounding box center [194, 144] width 134 height 8
type input "**********"
click at [257, 160] on button "Delete table" at bounding box center [247, 159] width 28 height 8
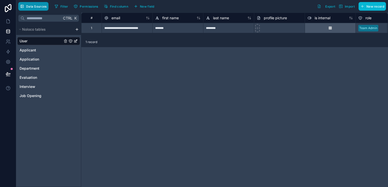
click at [29, 8] on button "Data Sources" at bounding box center [33, 6] width 30 height 9
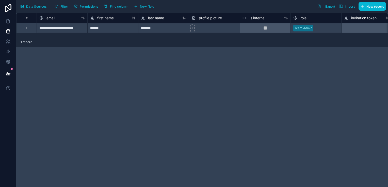
click at [52, 30] on div "**********" at bounding box center [62, 28] width 51 height 10
click at [8, 30] on icon at bounding box center [7, 30] width 3 height 1
click at [8, 23] on icon at bounding box center [8, 21] width 5 height 5
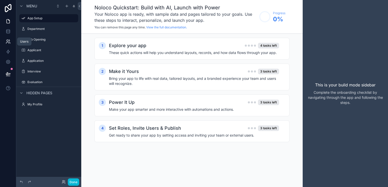
click at [9, 37] on link at bounding box center [8, 42] width 16 height 10
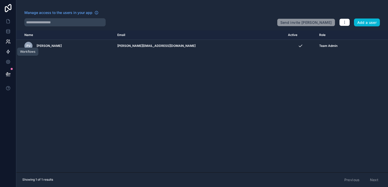
click at [10, 49] on link at bounding box center [8, 52] width 16 height 10
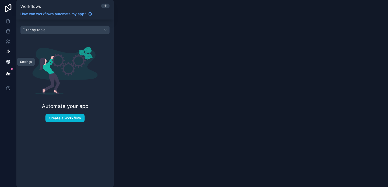
click at [10, 57] on link at bounding box center [8, 62] width 16 height 10
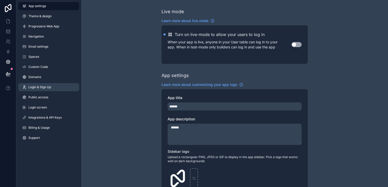
click at [44, 91] on link "Login & Sign Up" at bounding box center [48, 87] width 61 height 8
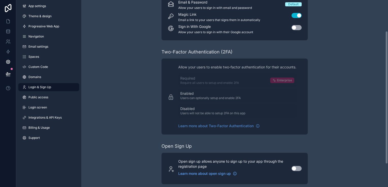
scroll to position [75, 0]
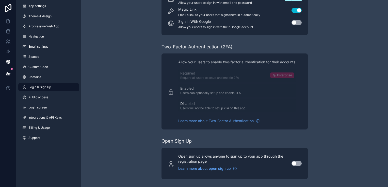
drag, startPoint x: 387, startPoint y: 51, endPoint x: 388, endPoint y: 124, distance: 72.8
click at [387, 124] on html "App settings Theme & design Progressive Web App Navigation Email settings Space…" at bounding box center [194, 93] width 388 height 187
click at [326, 107] on div "Control how your users sign into your app Single Sign-On (SSO) Login to your ap…" at bounding box center [234, 56] width 306 height 263
